Goal: Find contact information: Find contact information

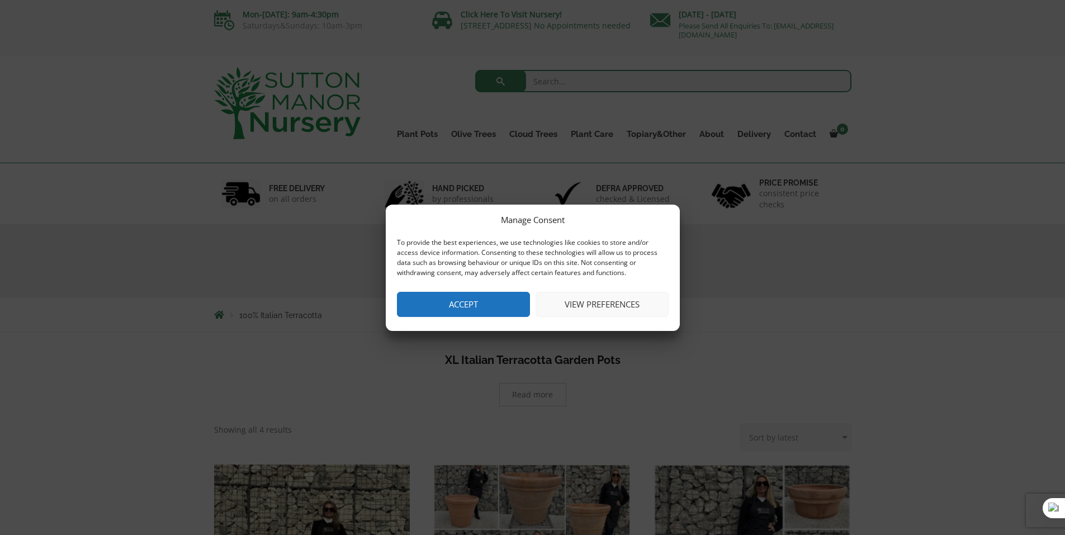
click at [463, 307] on button "Accept" at bounding box center [463, 304] width 133 height 25
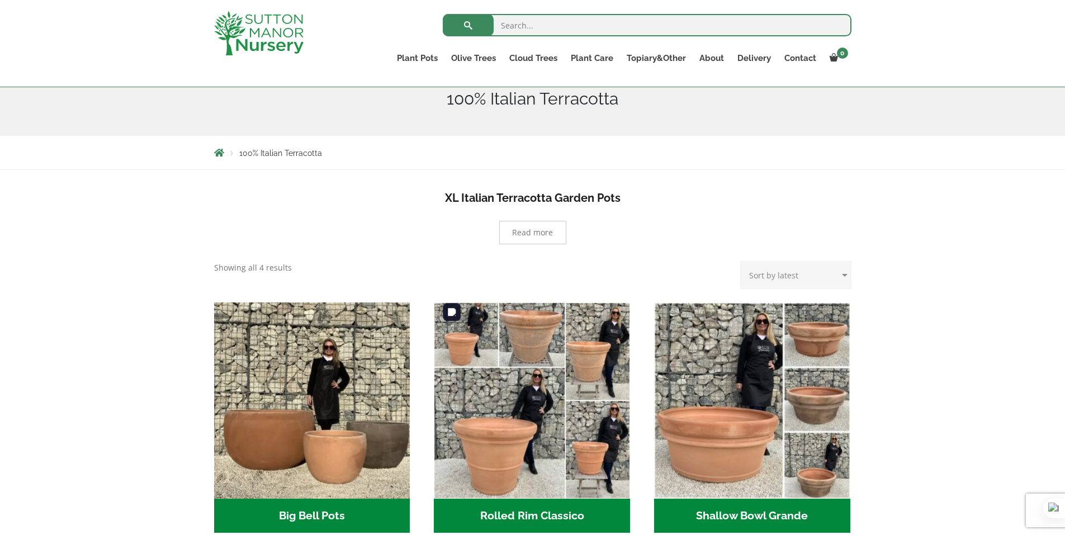
scroll to position [168, 0]
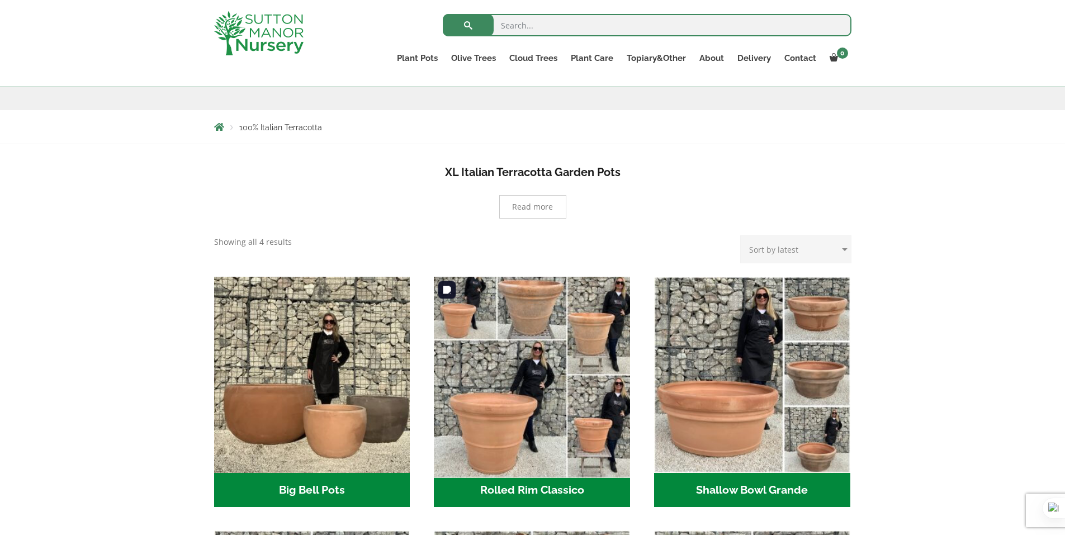
click at [517, 421] on img "Visit product category Rolled Rim Classico" at bounding box center [532, 375] width 206 height 206
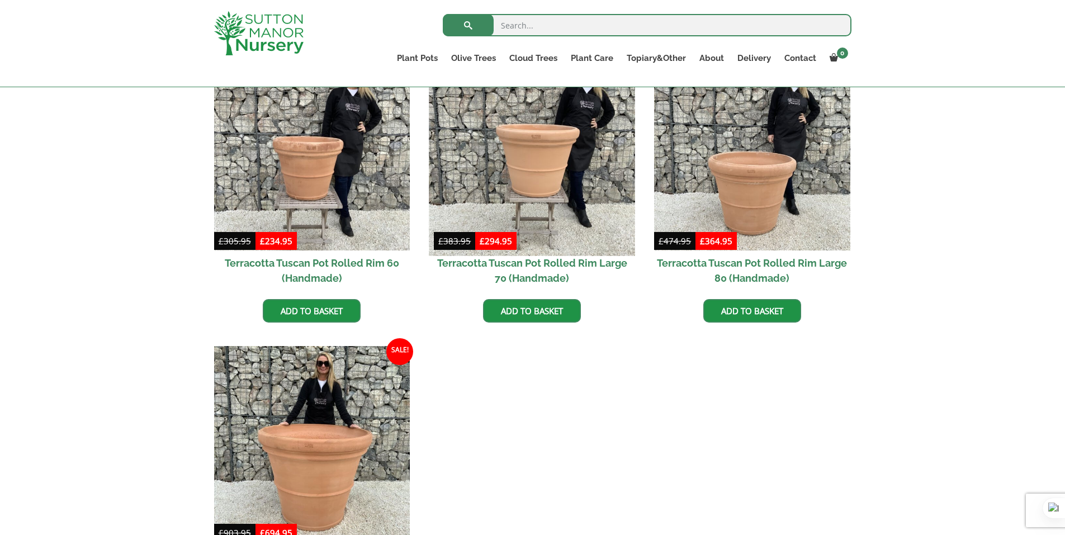
scroll to position [839, 0]
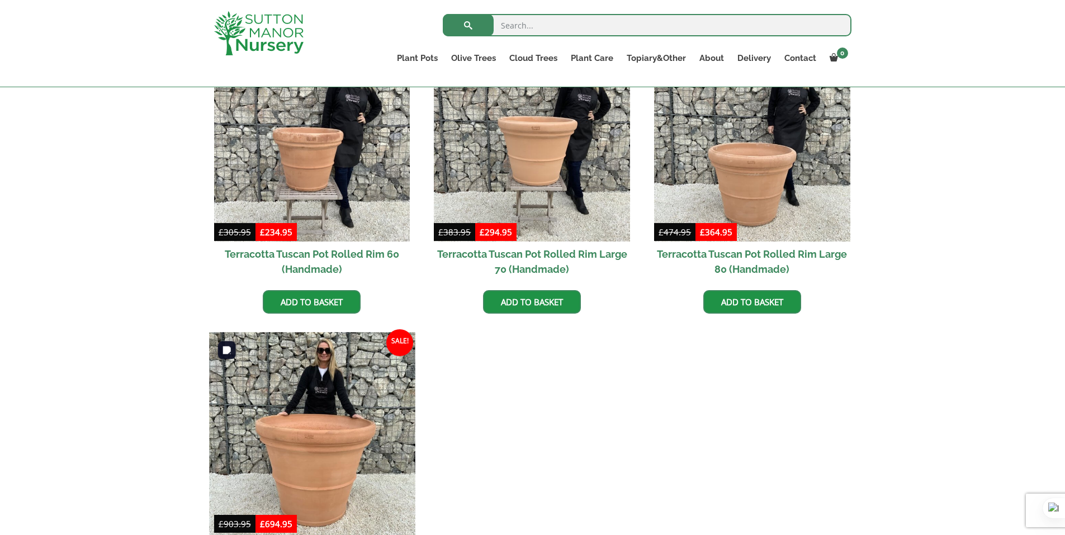
click at [349, 433] on img at bounding box center [312, 435] width 206 height 206
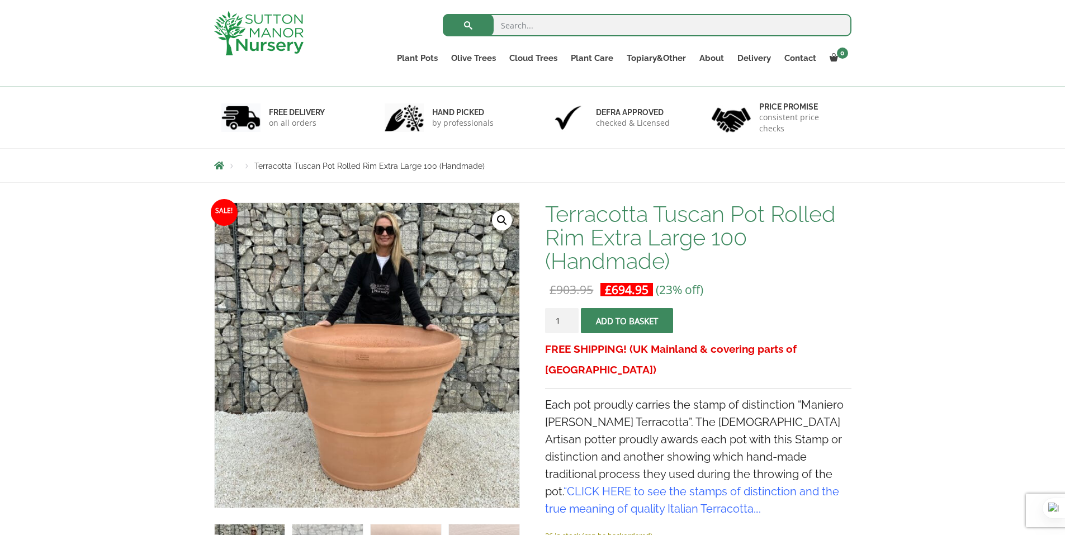
scroll to position [112, 0]
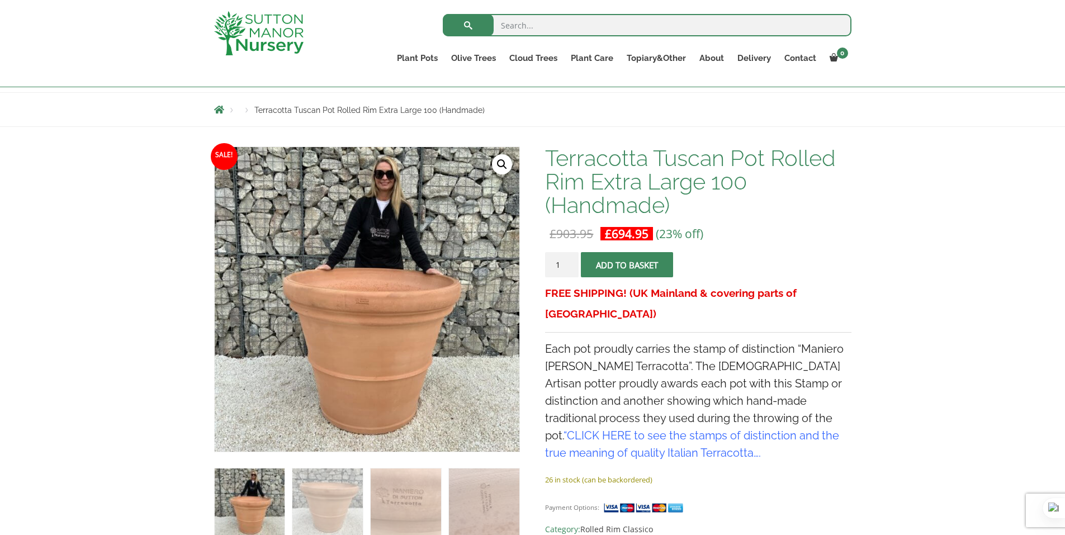
click at [502, 169] on link "🔍" at bounding box center [502, 164] width 20 height 20
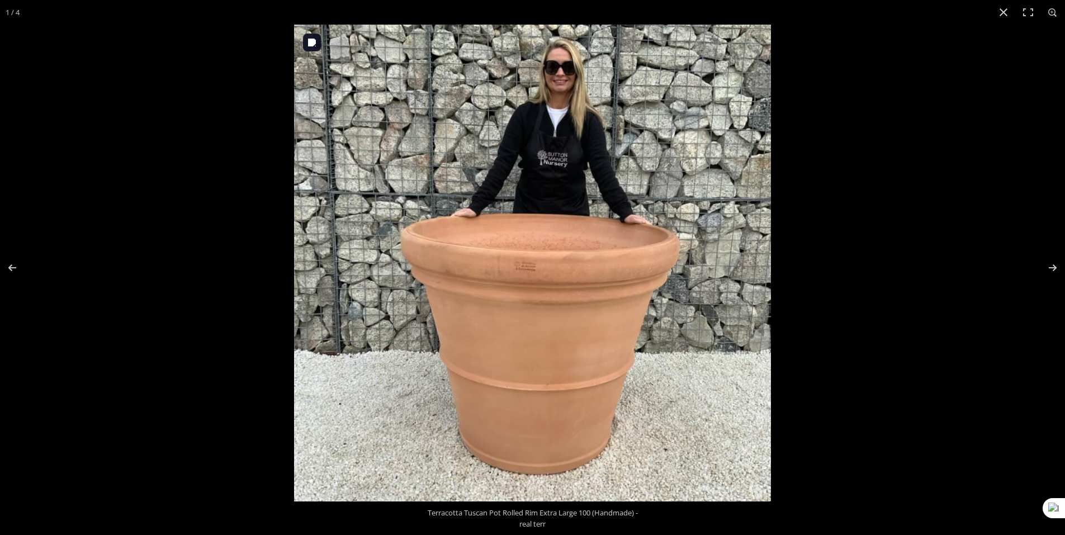
click at [528, 273] on img at bounding box center [532, 263] width 477 height 477
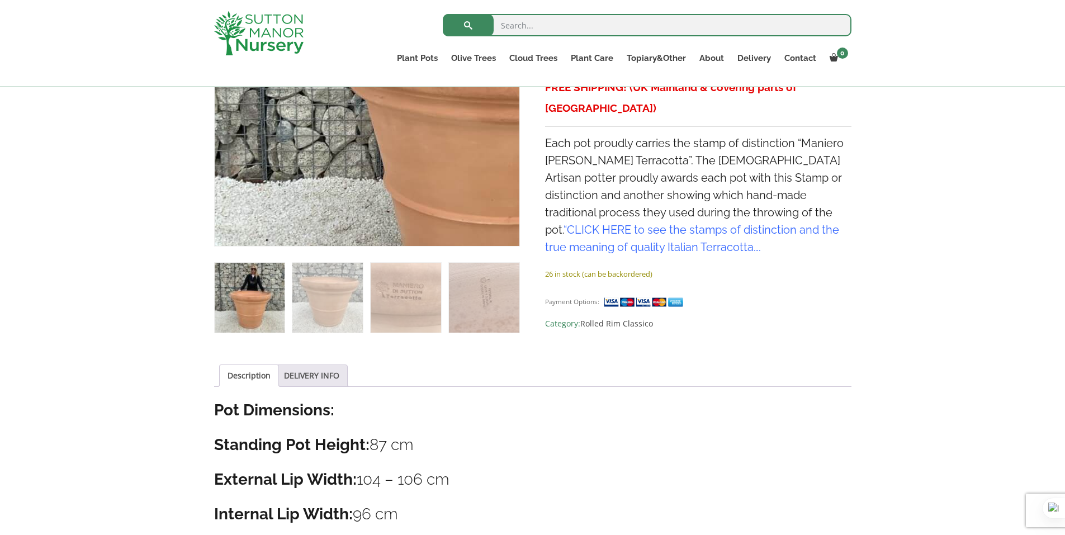
scroll to position [336, 0]
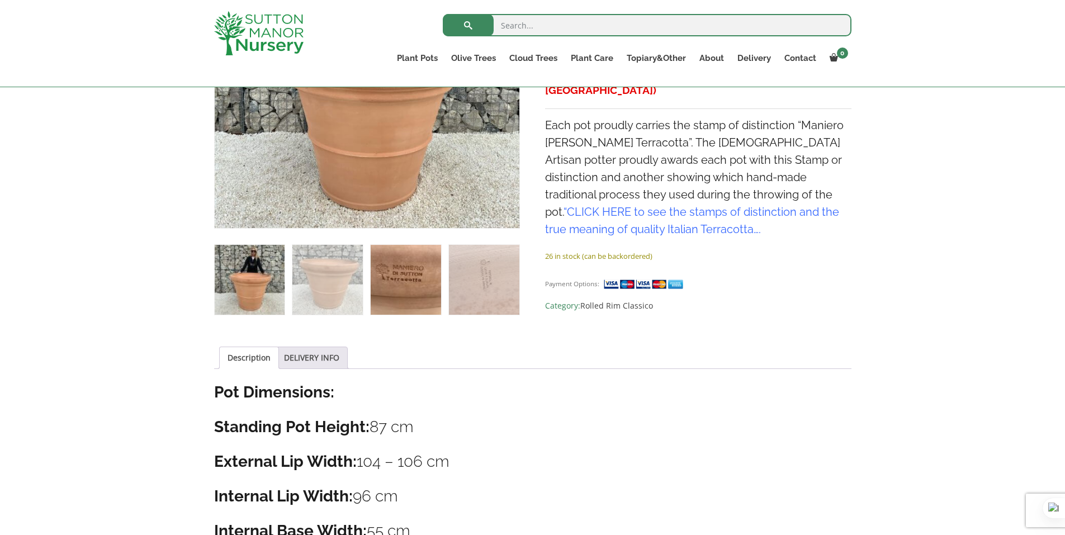
click at [421, 282] on img at bounding box center [406, 280] width 70 height 70
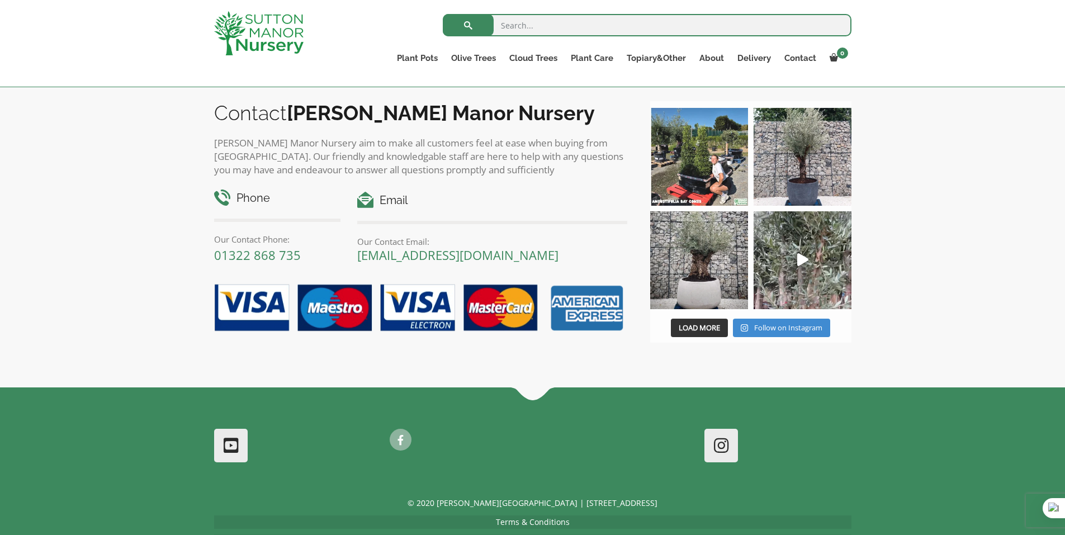
scroll to position [1398, 0]
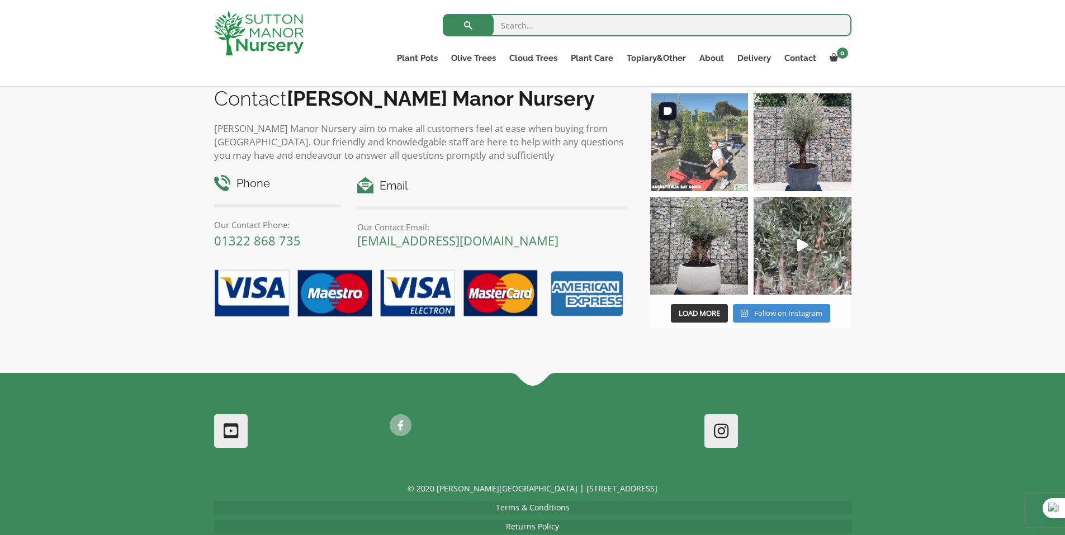
click at [683, 163] on img at bounding box center [699, 142] width 98 height 98
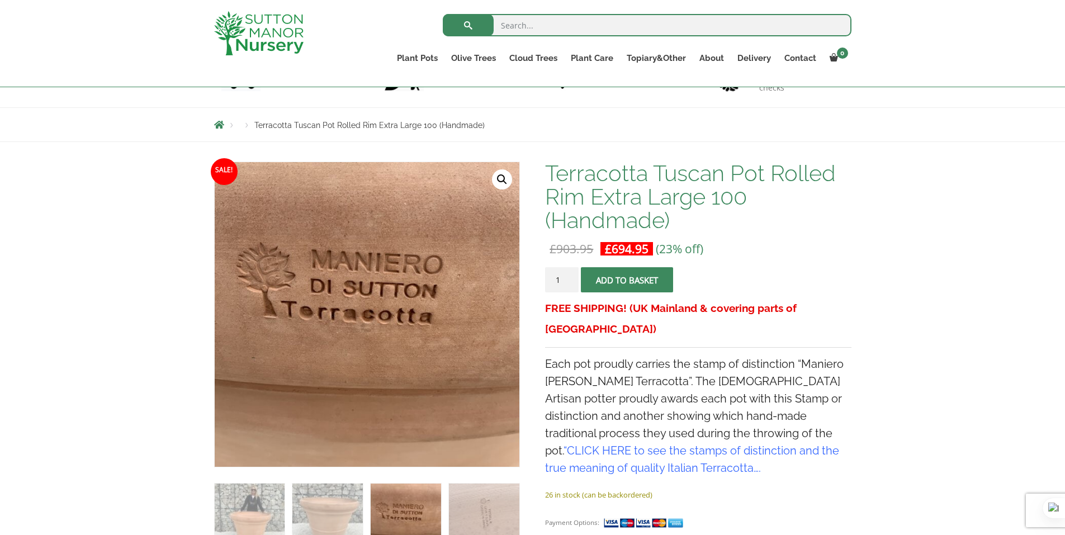
scroll to position [0, 0]
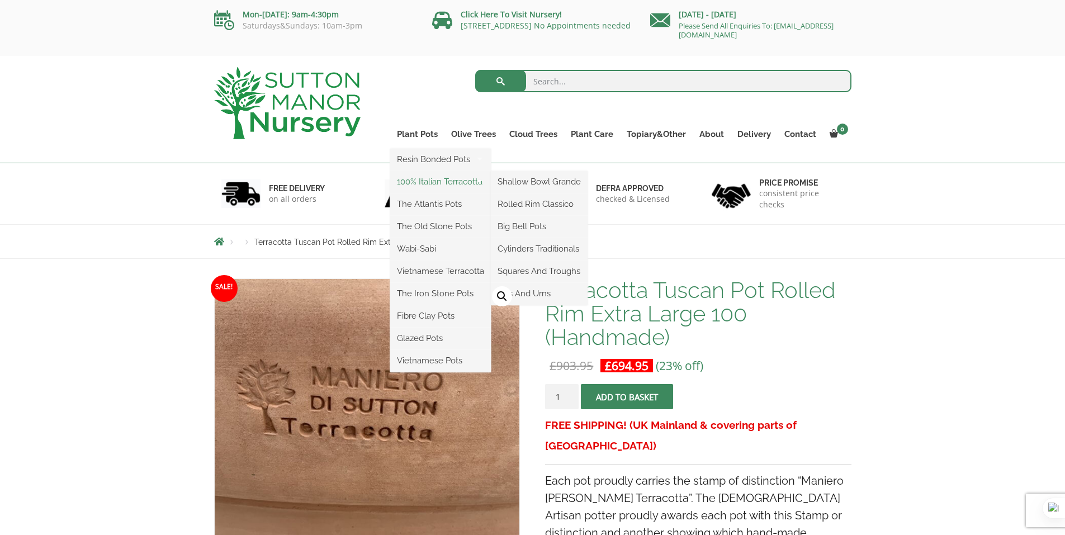
click at [467, 184] on link "100% Italian Terracotta" at bounding box center [440, 181] width 101 height 17
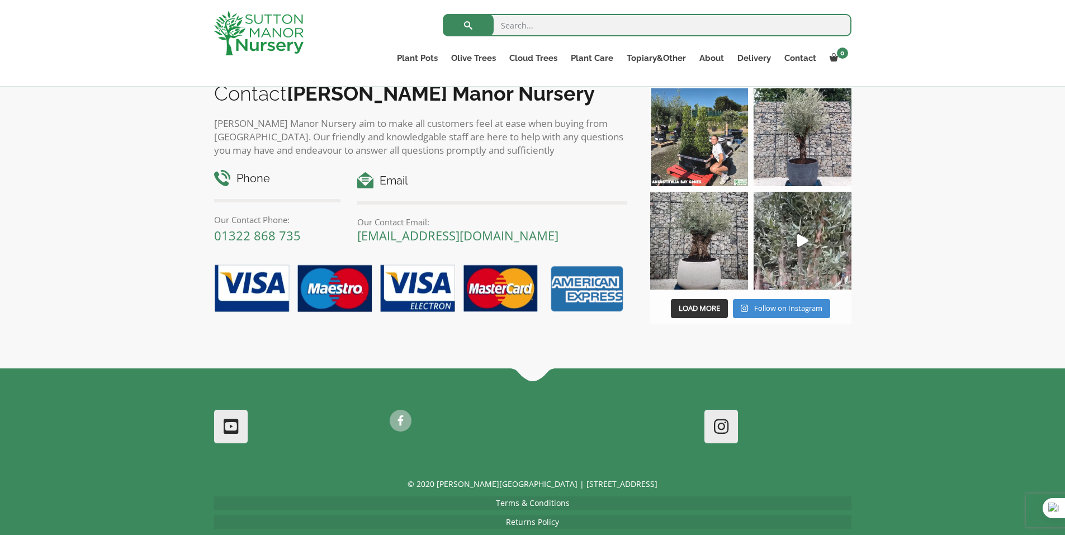
scroll to position [977, 0]
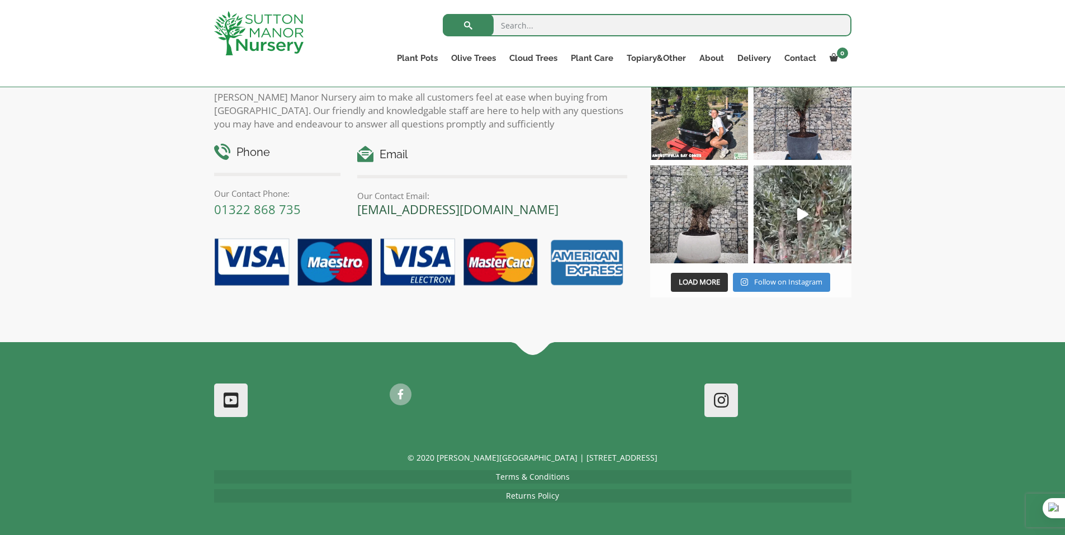
drag, startPoint x: 588, startPoint y: 208, endPoint x: 358, endPoint y: 215, distance: 229.4
click at [358, 215] on p "[EMAIL_ADDRESS][DOMAIN_NAME]" at bounding box center [492, 208] width 270 height 13
copy link "[EMAIL_ADDRESS][DOMAIN_NAME]"
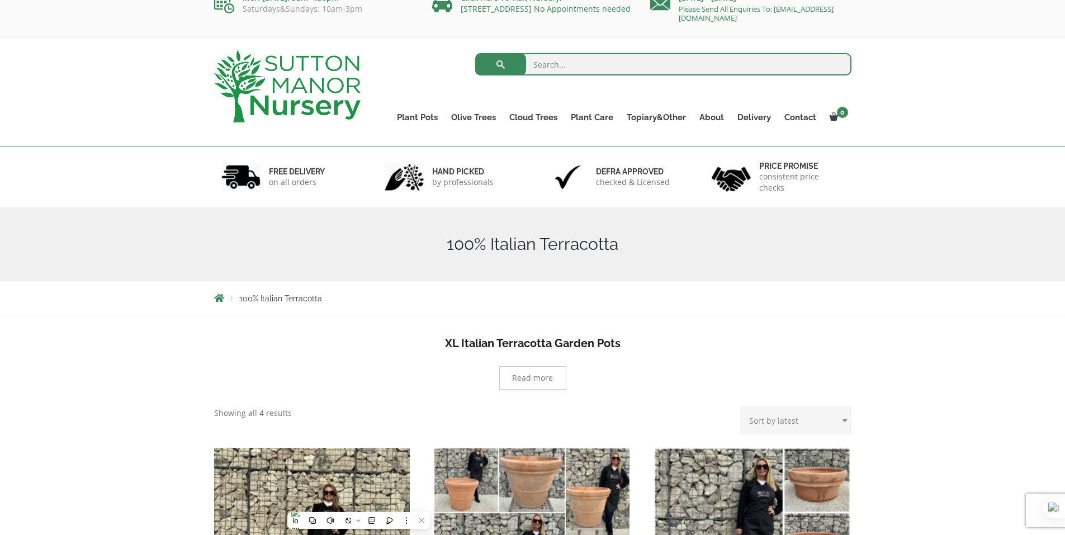
scroll to position [0, 0]
